Goal: Check status: Check status

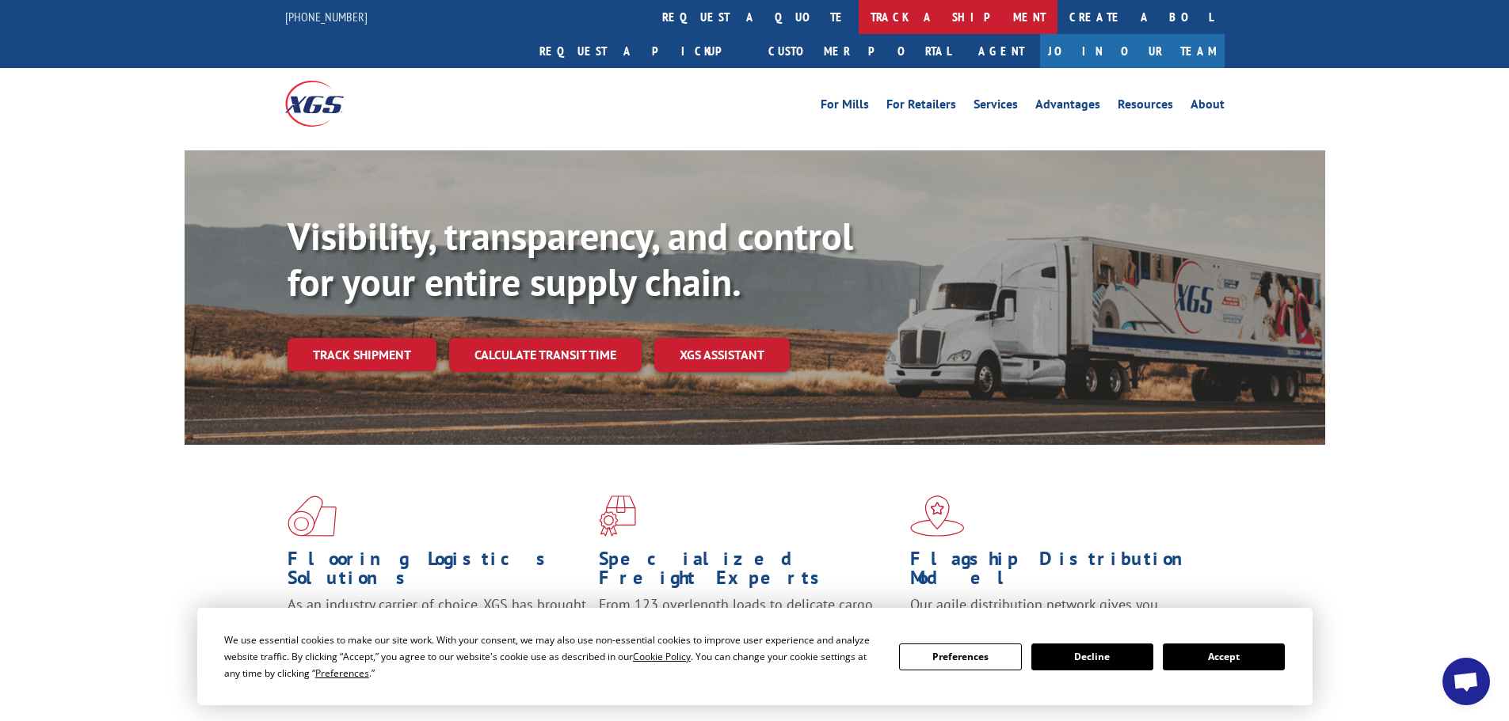
click at [858, 15] on link "track a shipment" at bounding box center [957, 17] width 199 height 34
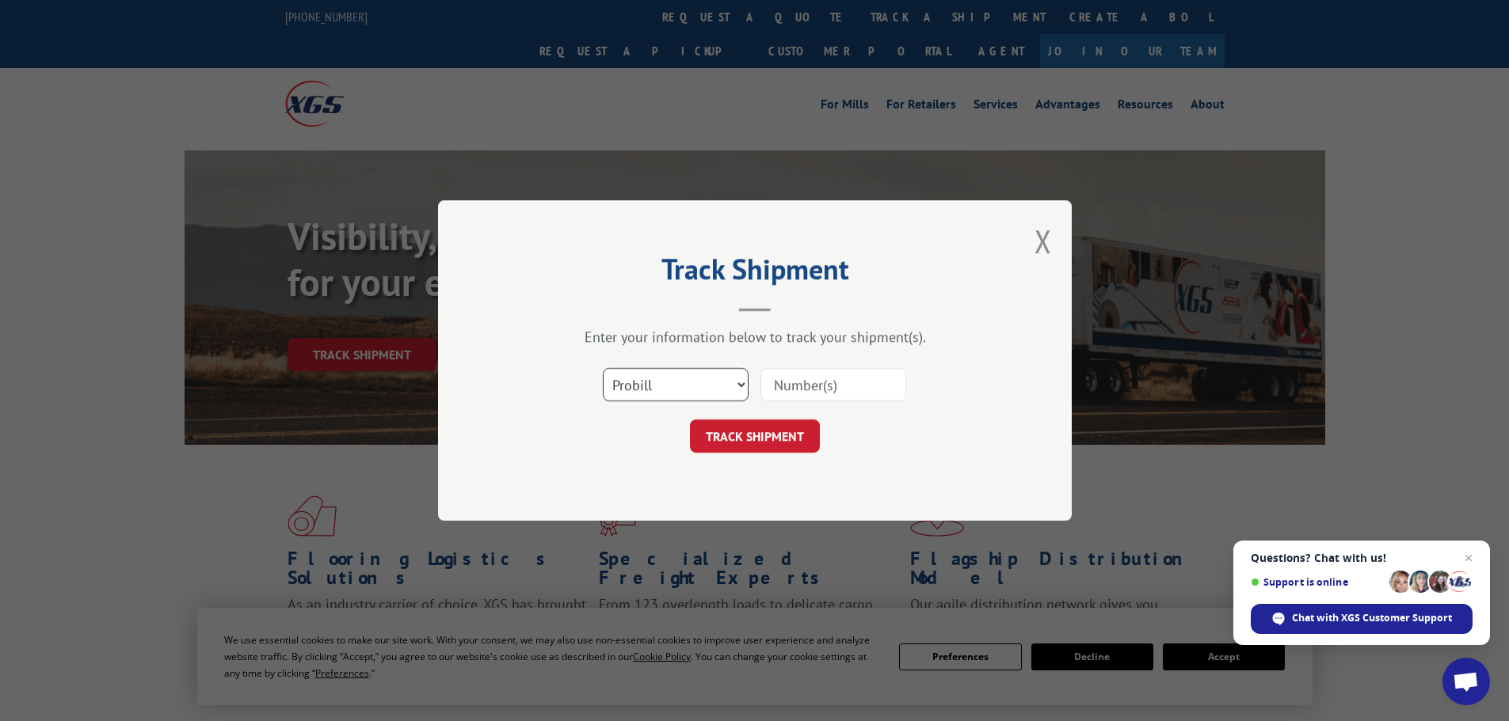
click at [739, 381] on select "Select category... Probill BOL PO" at bounding box center [676, 384] width 146 height 33
select select "bol"
click at [603, 368] on select "Select category... Probill BOL PO" at bounding box center [676, 384] width 146 height 33
paste input "5433385"
type input "5433385"
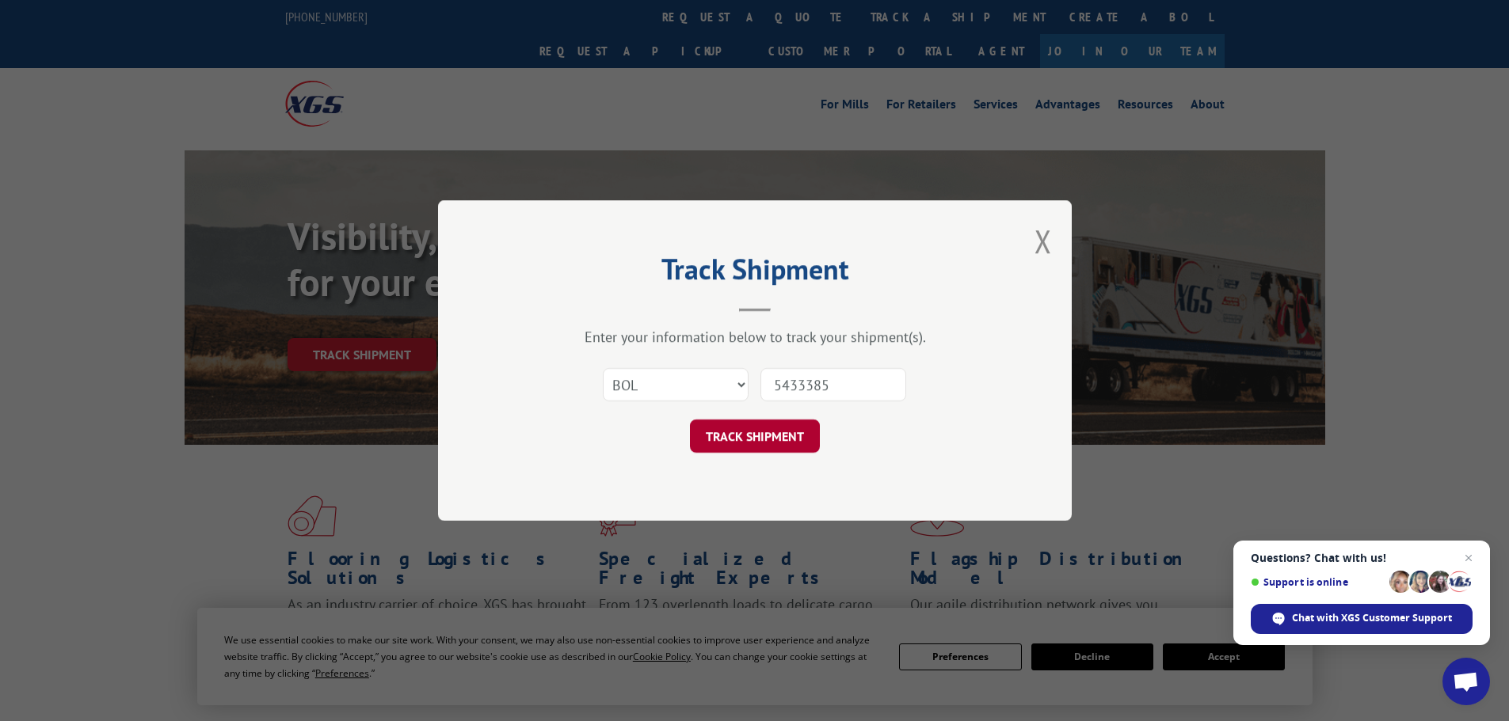
click at [732, 429] on button "TRACK SHIPMENT" at bounding box center [755, 436] width 130 height 33
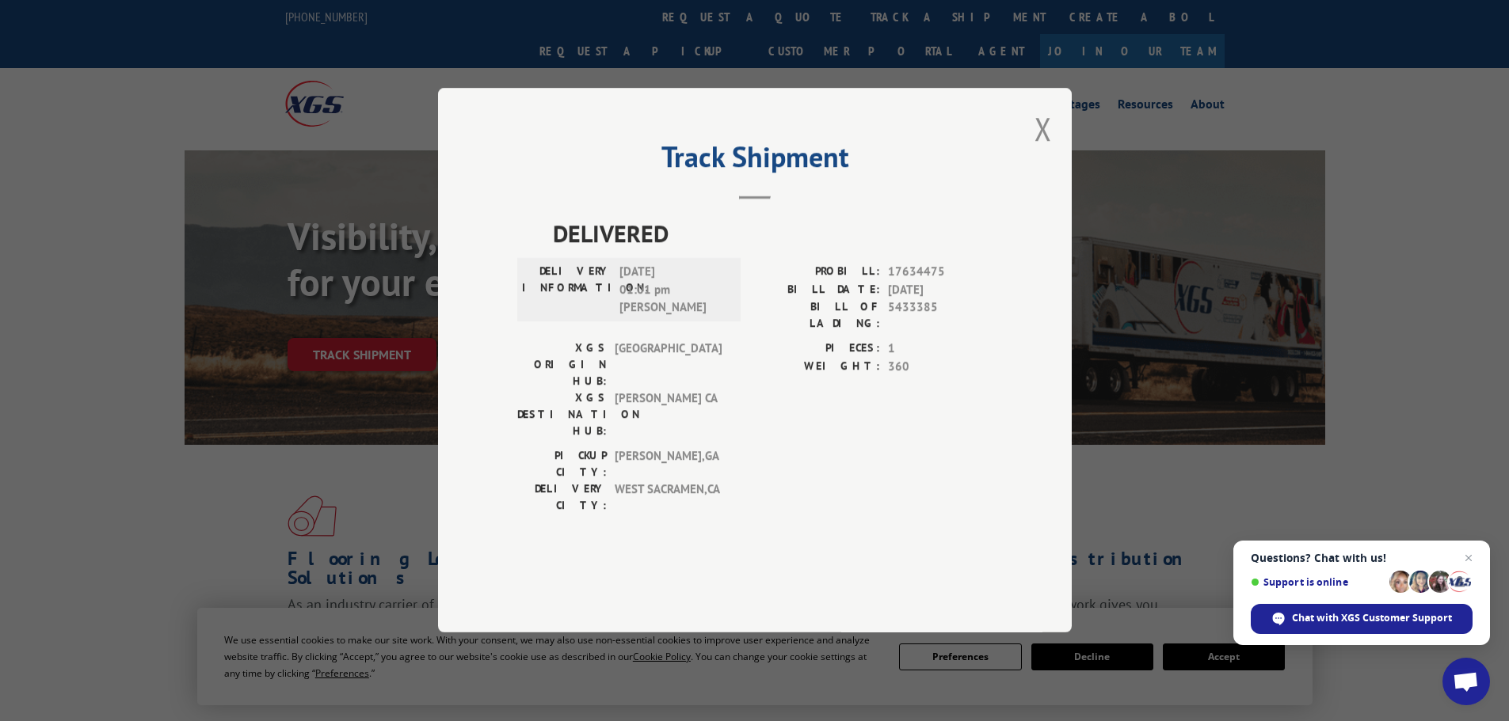
click at [1102, 664] on div "Track Shipment DELIVERED DELIVERY INFORMATION: [DATE] 01:01 pm [PERSON_NAME]: 1…" at bounding box center [754, 360] width 1509 height 721
click at [1046, 150] on button "Close modal" at bounding box center [1042, 129] width 17 height 42
